Goal: Task Accomplishment & Management: Manage account settings

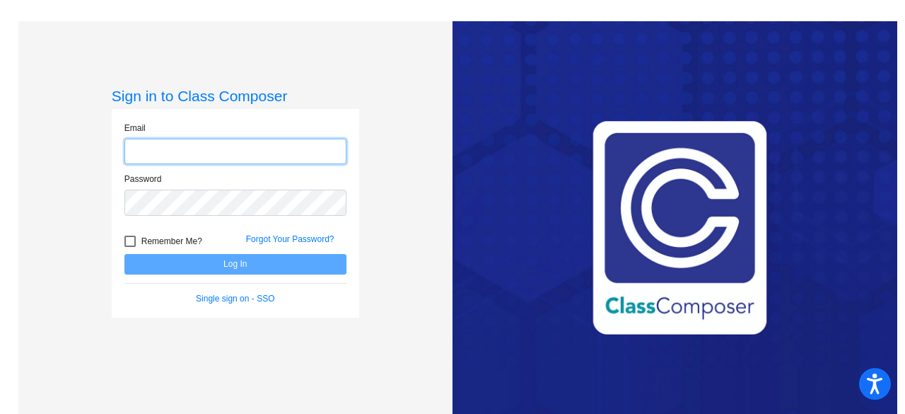
click at [219, 159] on input "email" at bounding box center [235, 152] width 222 height 26
type input "[EMAIL_ADDRESS][PERSON_NAME][DOMAIN_NAME]"
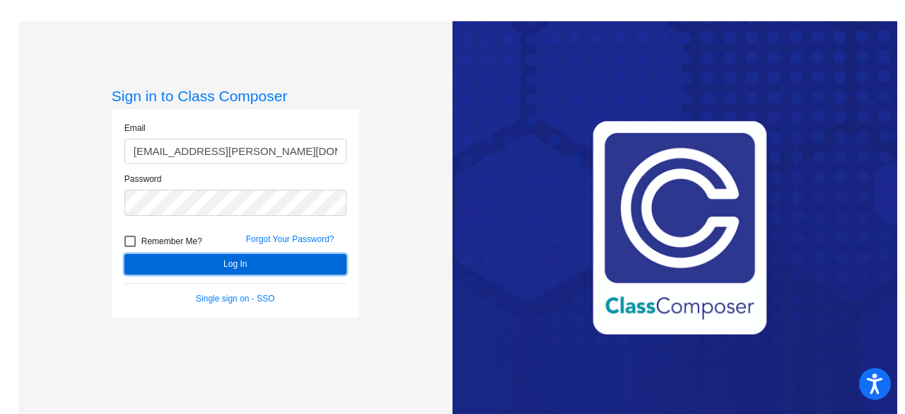
click at [221, 262] on button "Log In" at bounding box center [235, 264] width 222 height 21
